Goal: Information Seeking & Learning: Learn about a topic

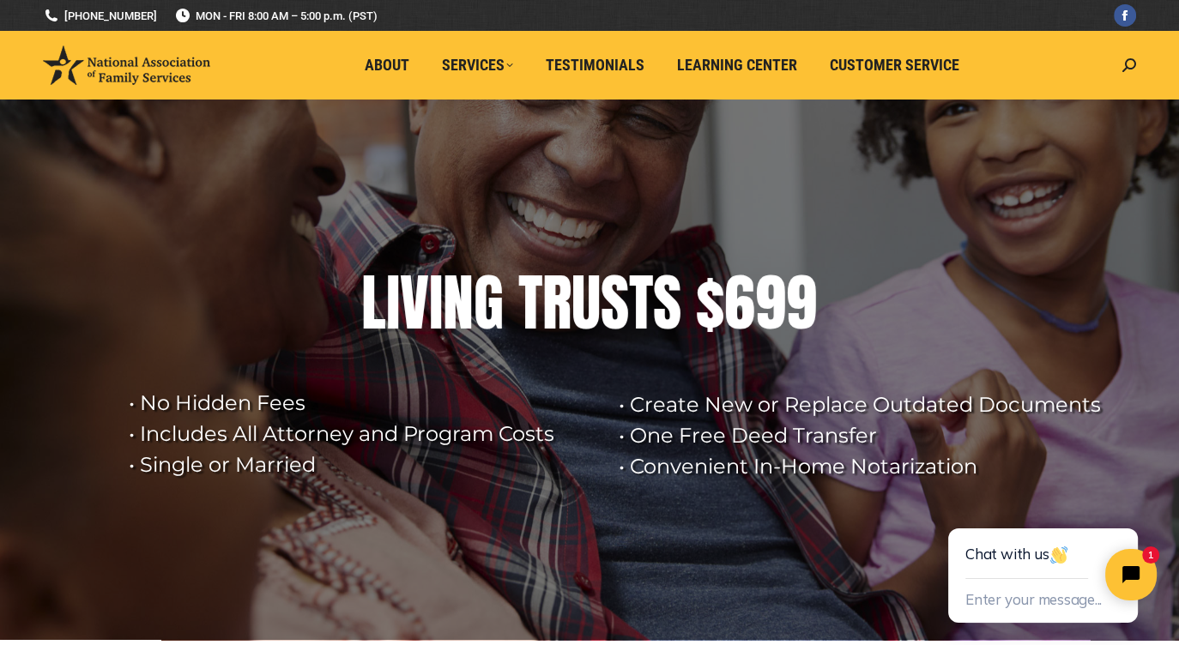
scroll to position [564, 0]
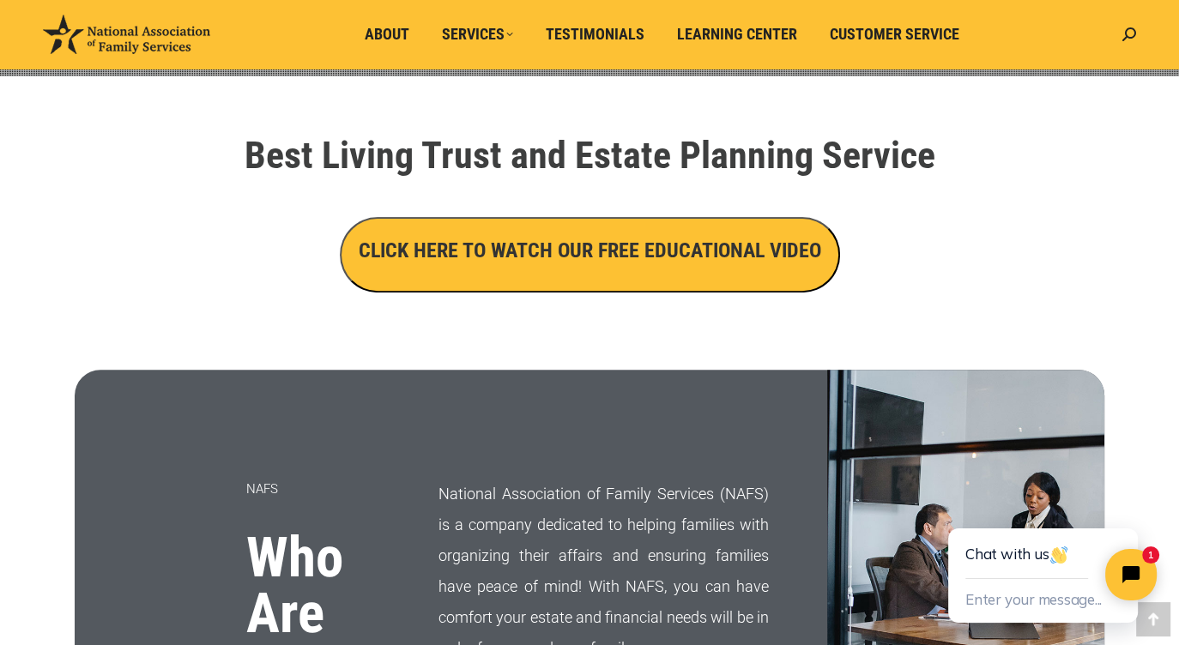
click at [763, 259] on h3 "CLICK HERE TO WATCH OUR FREE EDUCATIONAL VIDEO" at bounding box center [590, 250] width 463 height 29
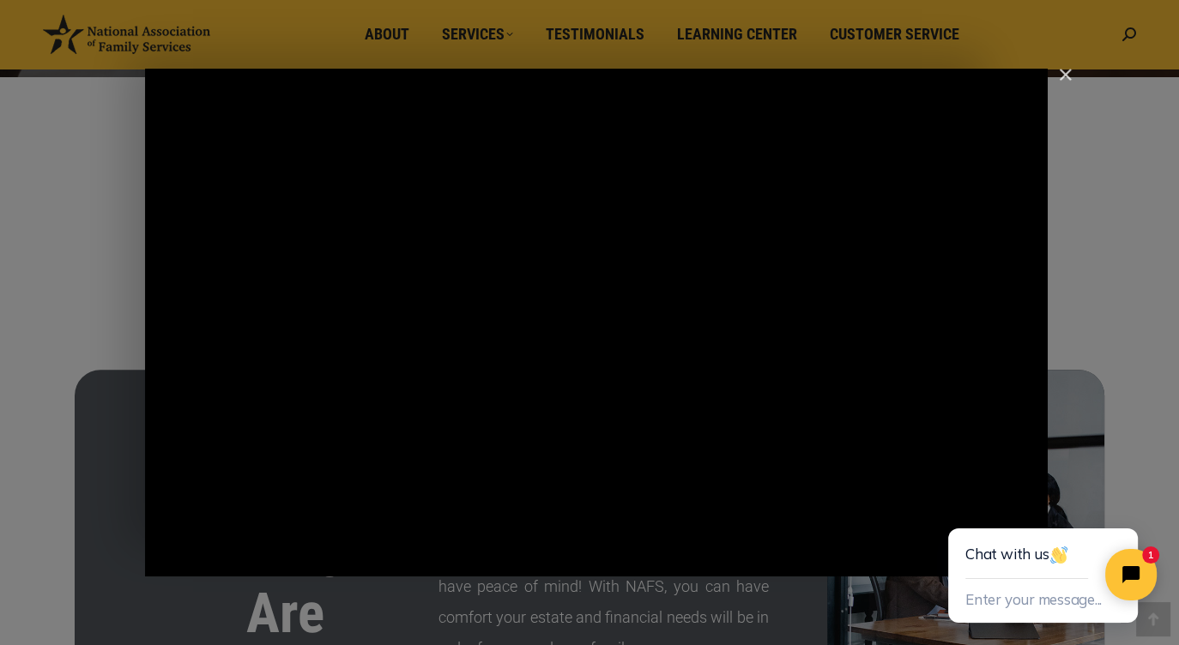
click at [775, 320] on div "Main Video - Full Webinar (Emma) Landon V1.4" at bounding box center [596, 323] width 903 height 508
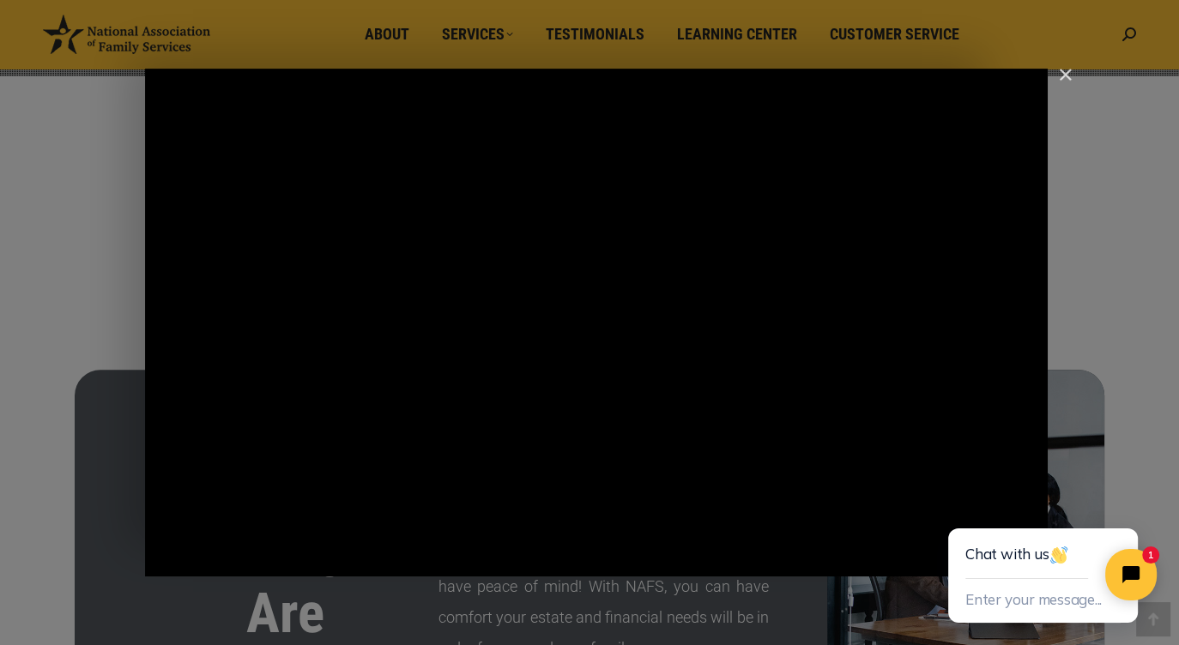
click at [775, 320] on div "Main Video - Full Webinar (Emma) Landon V1.4" at bounding box center [596, 323] width 903 height 508
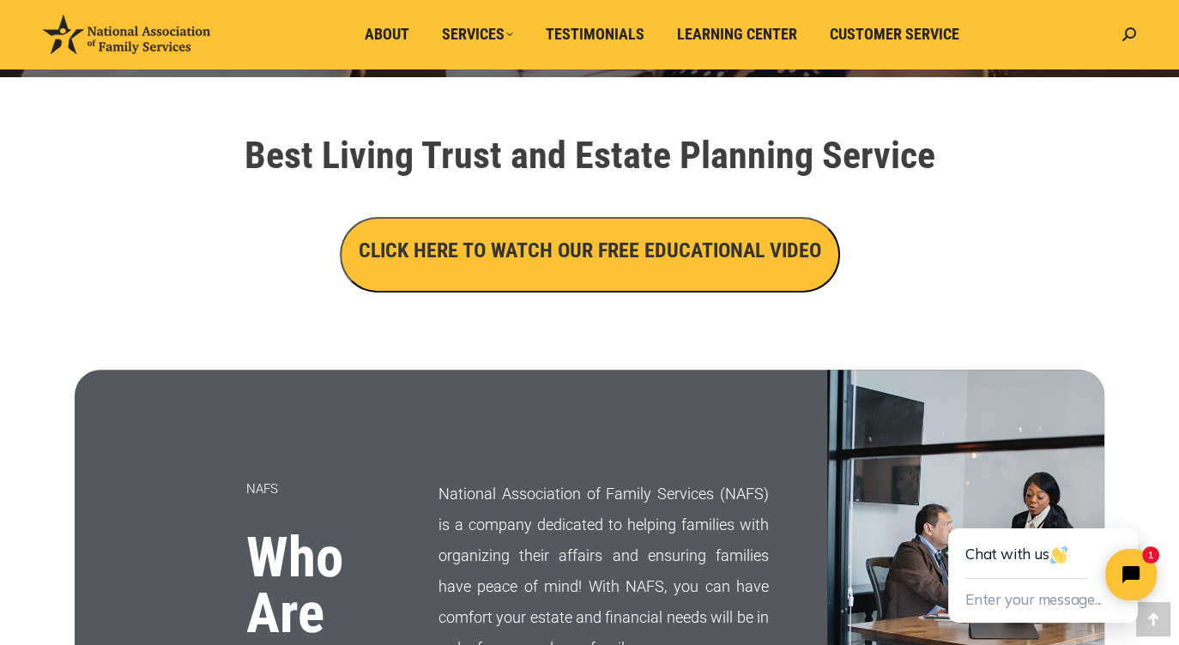
click at [618, 245] on h3 "CLICK HERE TO WATCH OUR FREE EDUCATIONAL VIDEO" at bounding box center [590, 250] width 463 height 29
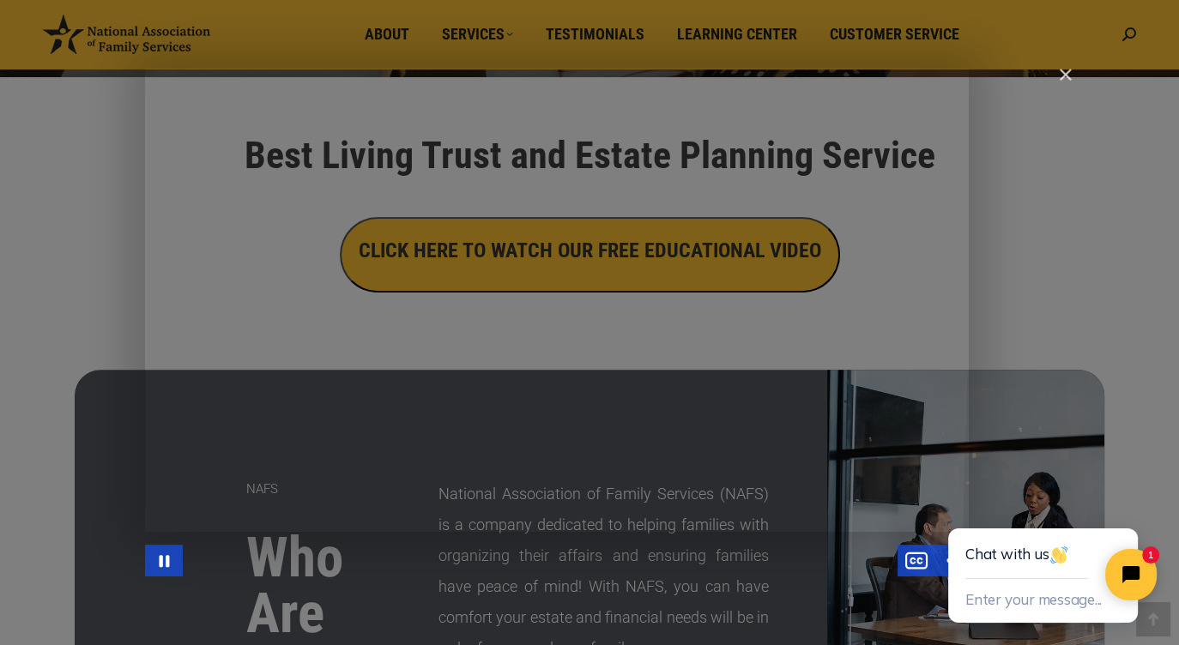
click at [179, 527] on div "Main Video - Full Webinar (Emma) Landon V1.4" at bounding box center [596, 323] width 903 height 508
click at [171, 541] on div "Main Video - Full Webinar (Emma) Landon V1.4" at bounding box center [596, 323] width 903 height 508
drag, startPoint x: 168, startPoint y: 563, endPoint x: 554, endPoint y: 574, distance: 385.5
click at [554, 574] on div "Main Video - Full Webinar (Emma) Landon V1.4" at bounding box center [596, 561] width 903 height 32
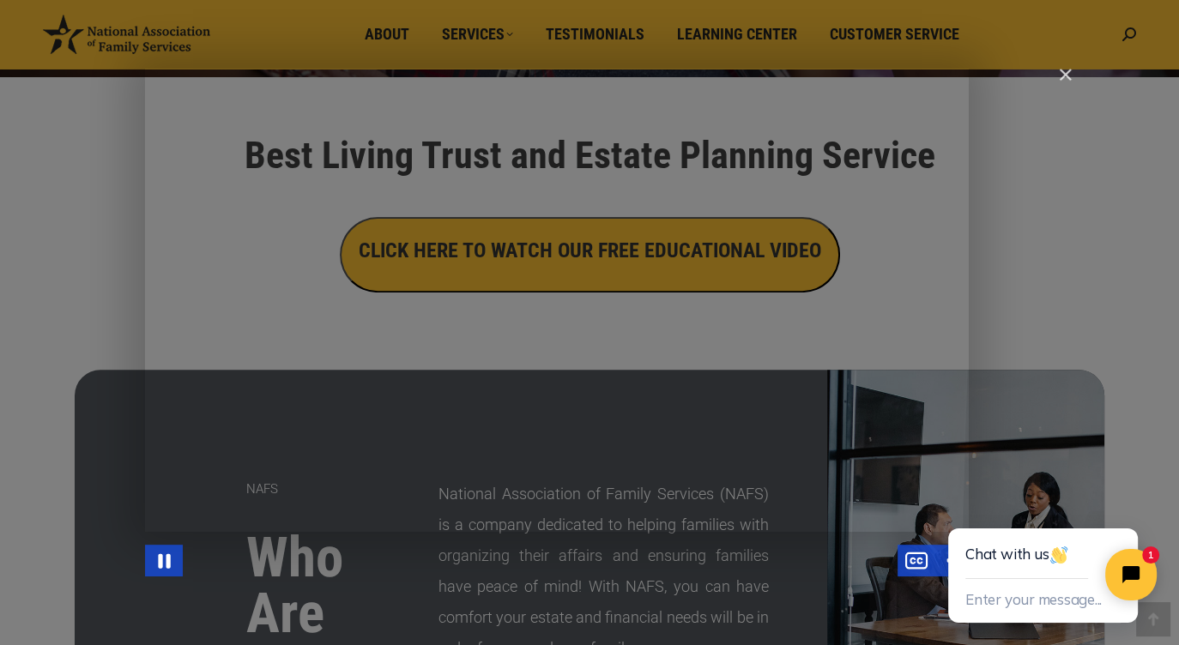
click at [742, 449] on div "Main Video - Full Webinar (Emma) Landon V1.4" at bounding box center [596, 323] width 903 height 508
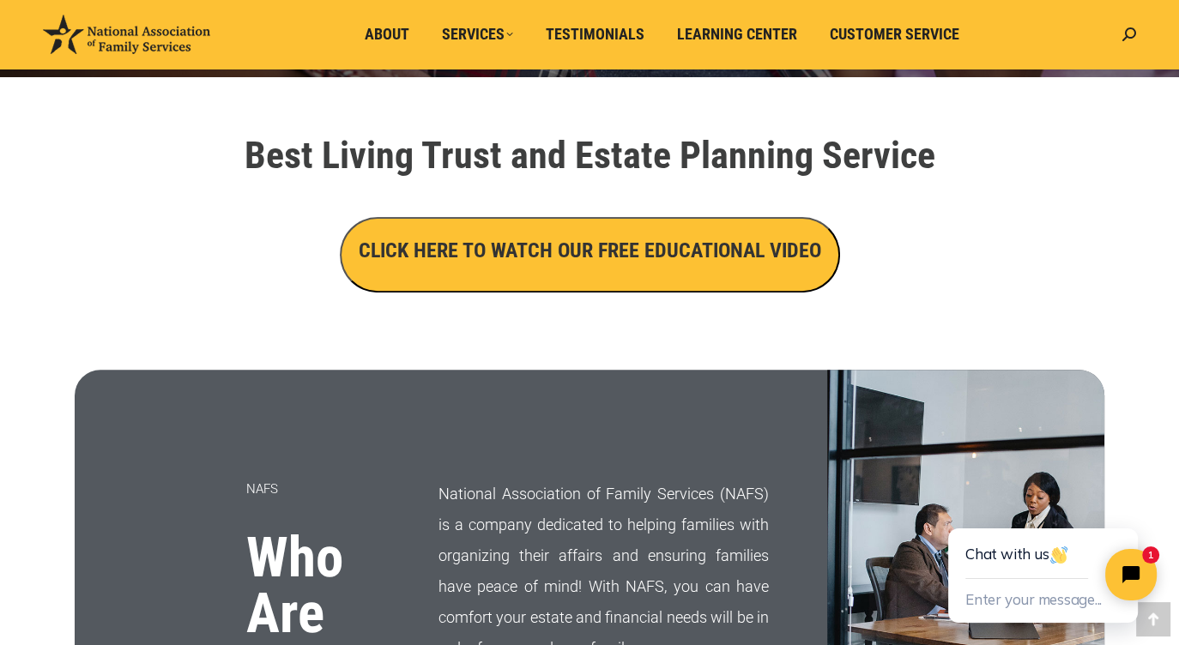
scroll to position [561, 0]
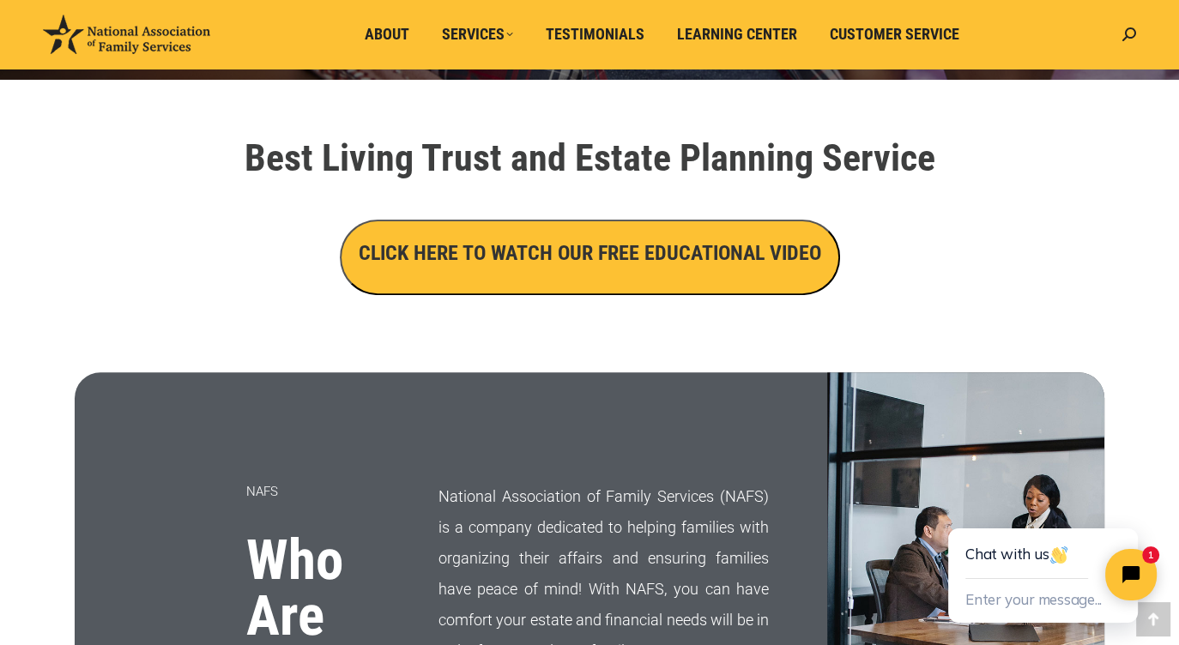
drag, startPoint x: 885, startPoint y: 298, endPoint x: 850, endPoint y: 286, distance: 37.2
click at [850, 286] on div "CLICK HERE TO WATCH OUR FREE EDUCATIONAL VIDEO" at bounding box center [589, 258] width 961 height 76
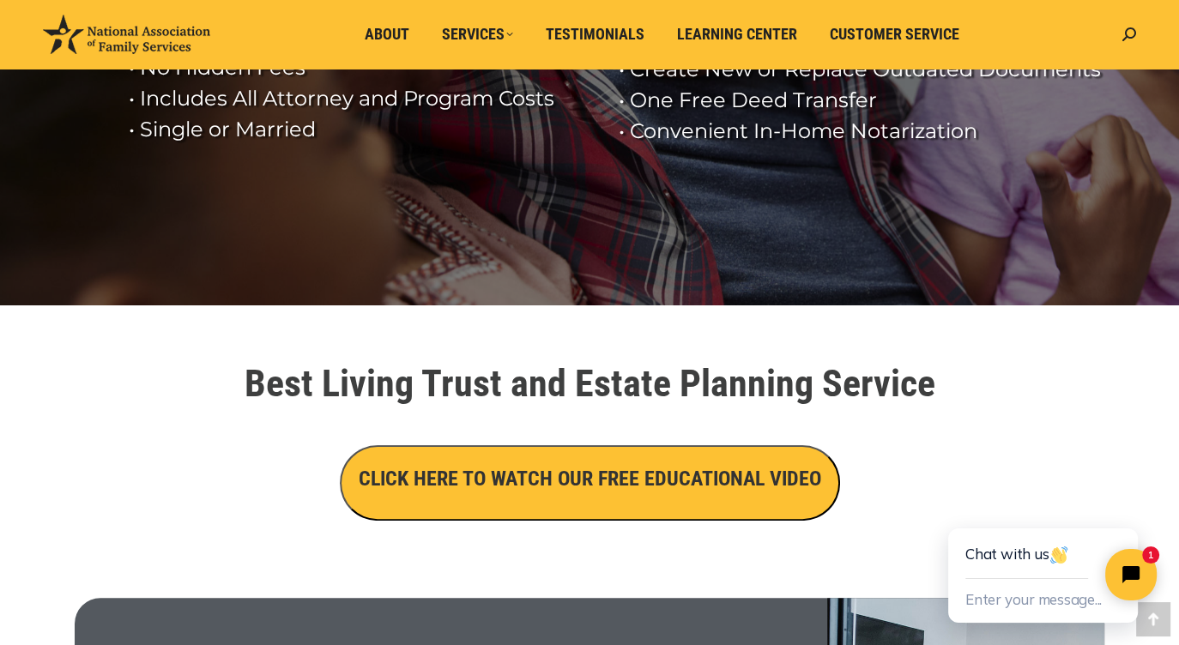
scroll to position [0, 0]
